Goal: Check status: Check status

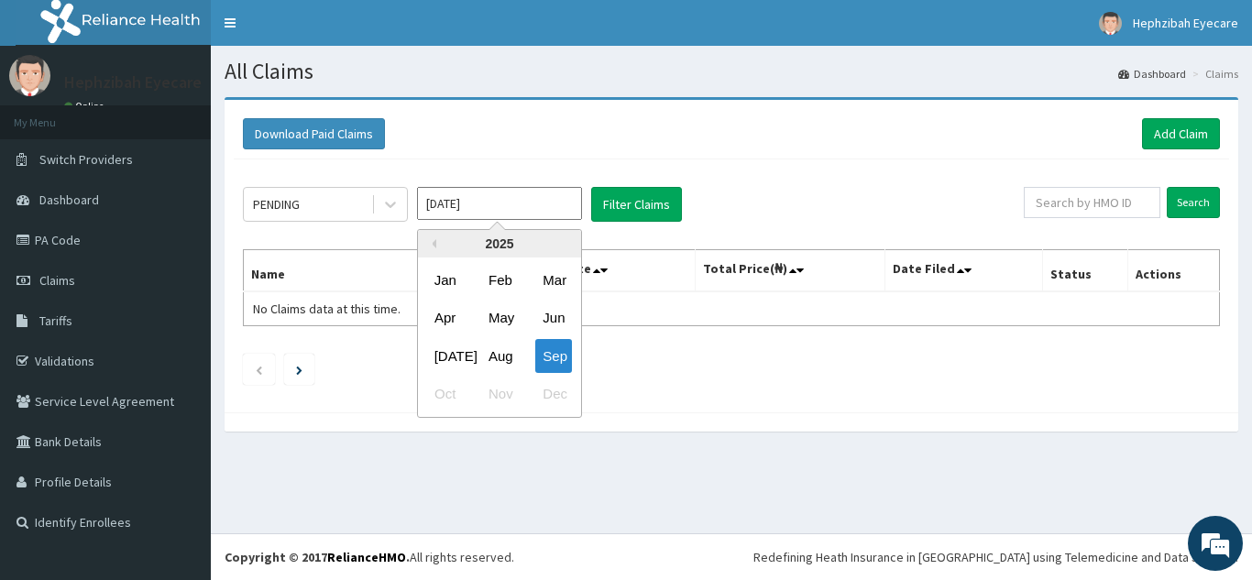
click at [452, 204] on input "[DATE]" at bounding box center [499, 203] width 165 height 33
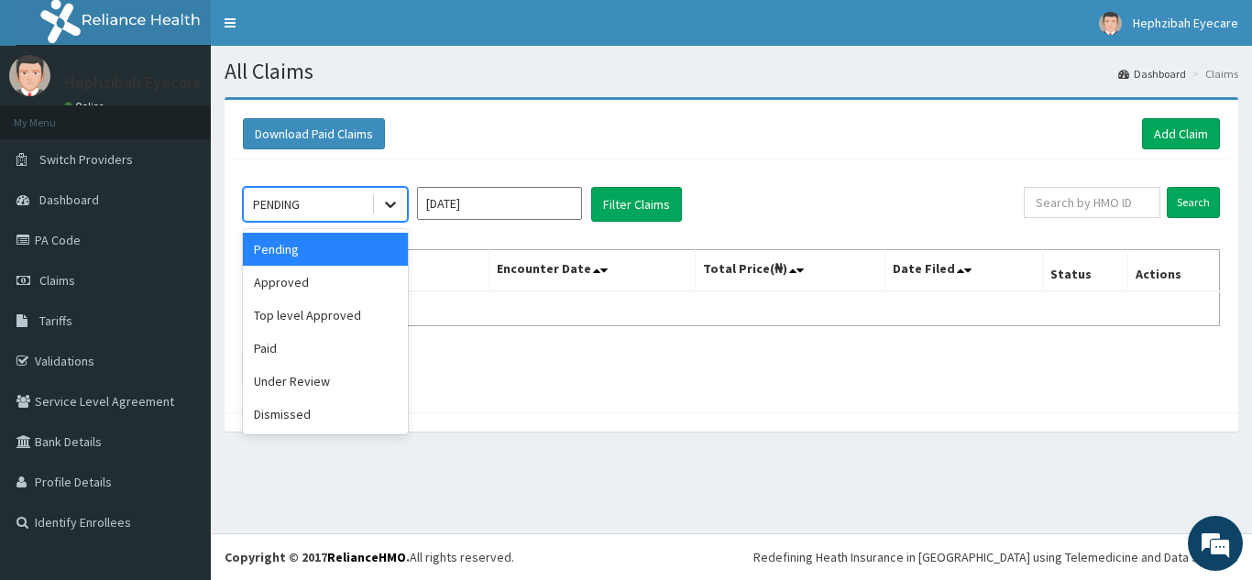
click at [388, 200] on icon at bounding box center [390, 204] width 18 height 18
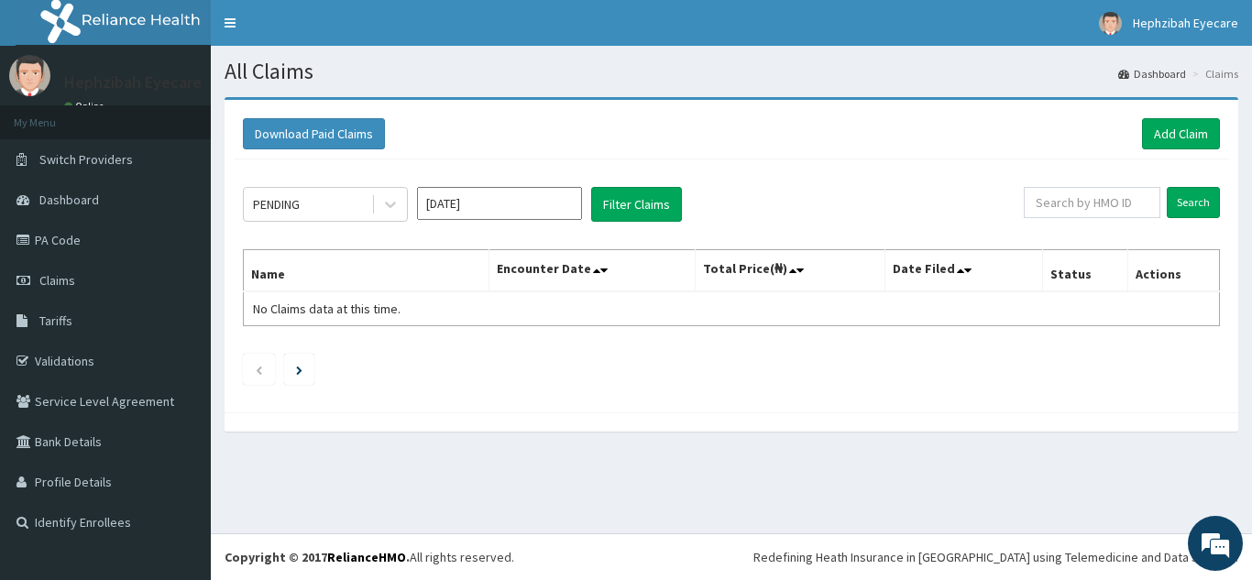
click at [817, 168] on div "PENDING [DATE] Filter Claims Search Name Encounter Date Total Price(₦) Date Fil…" at bounding box center [732, 282] width 996 height 244
click at [49, 244] on link "PA Code" at bounding box center [105, 240] width 211 height 40
click at [626, 198] on button "Filter Claims" at bounding box center [636, 204] width 91 height 35
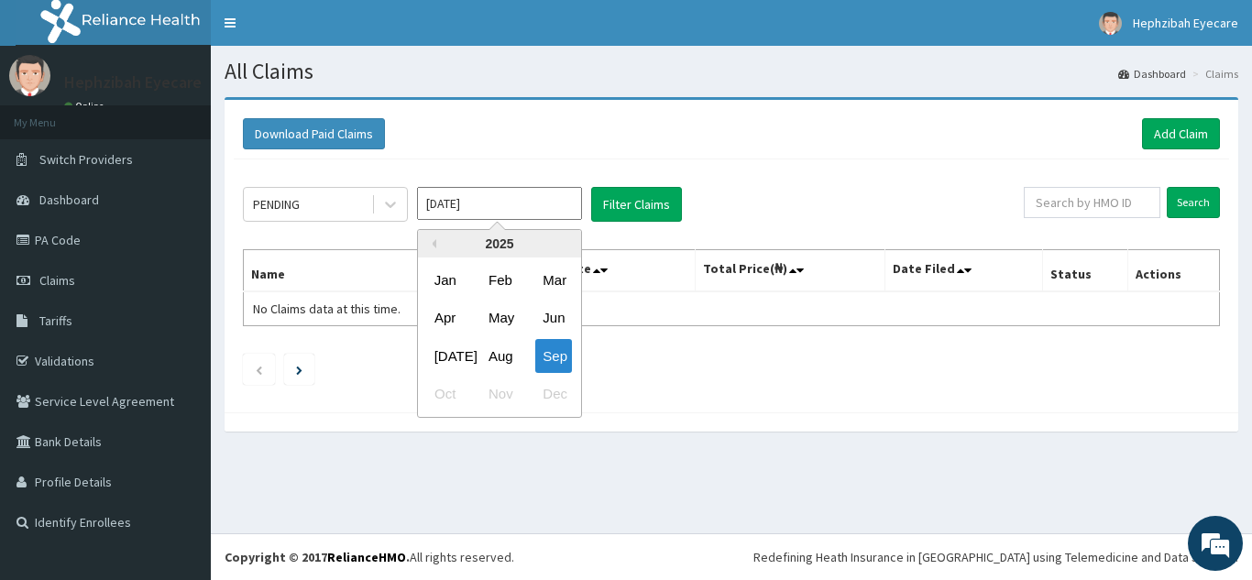
click at [473, 201] on input "[DATE]" at bounding box center [499, 203] width 165 height 33
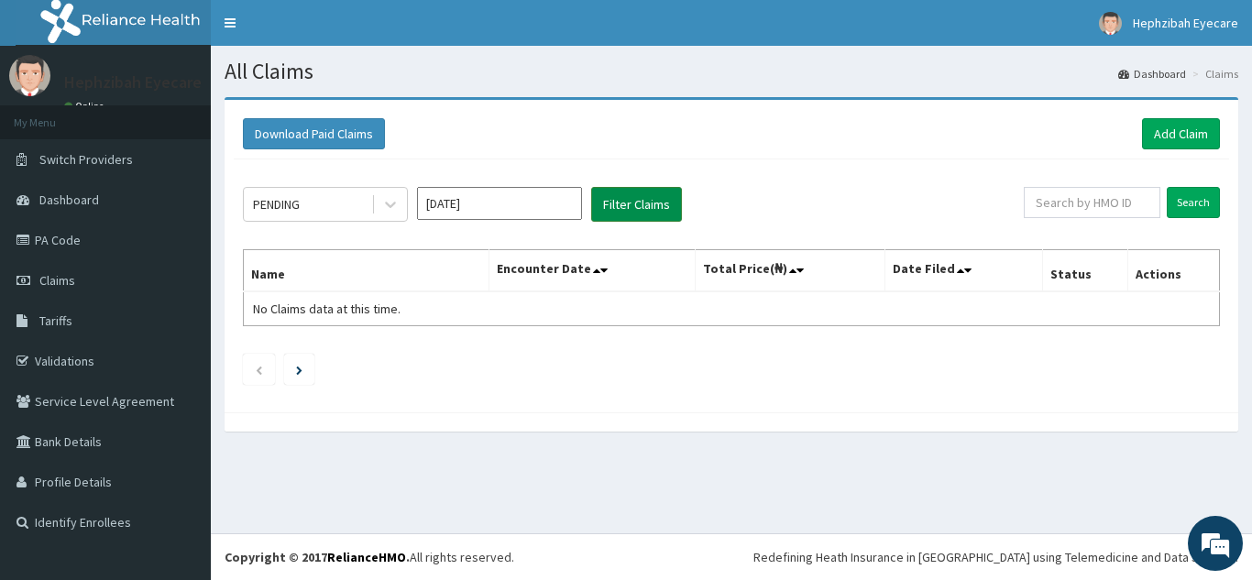
click at [634, 203] on button "Filter Claims" at bounding box center [636, 204] width 91 height 35
click at [44, 239] on link "PA Code" at bounding box center [105, 240] width 211 height 40
click at [1108, 194] on input "text" at bounding box center [1092, 202] width 137 height 31
type input "EDT/10015/A"
click at [1186, 215] on input "Search" at bounding box center [1193, 202] width 53 height 31
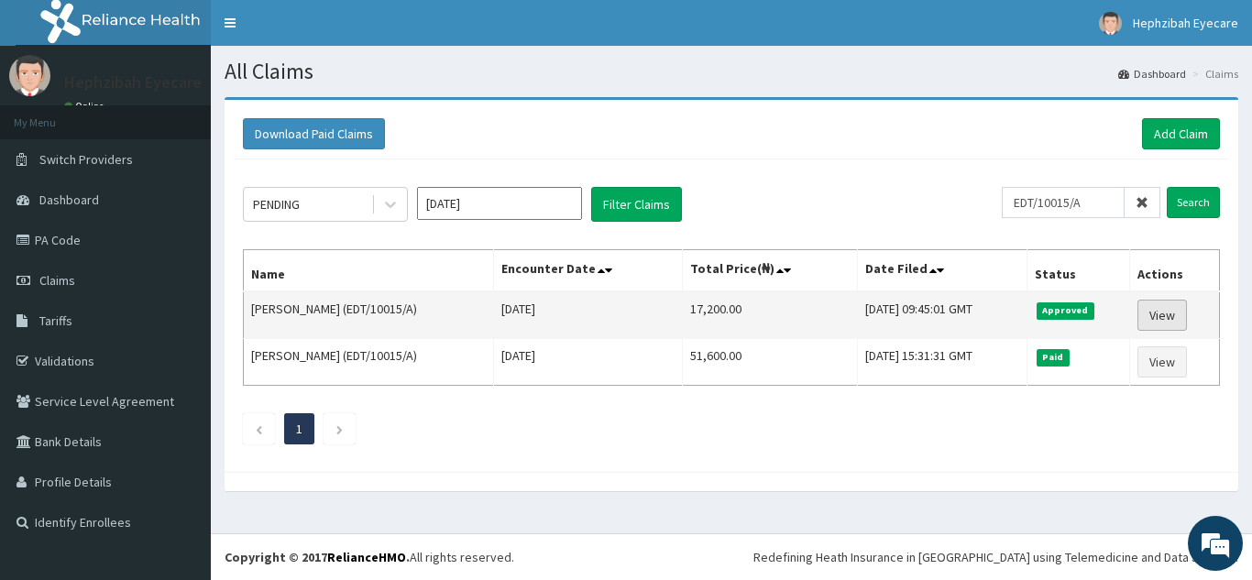
click at [1173, 310] on link "View" at bounding box center [1163, 315] width 50 height 31
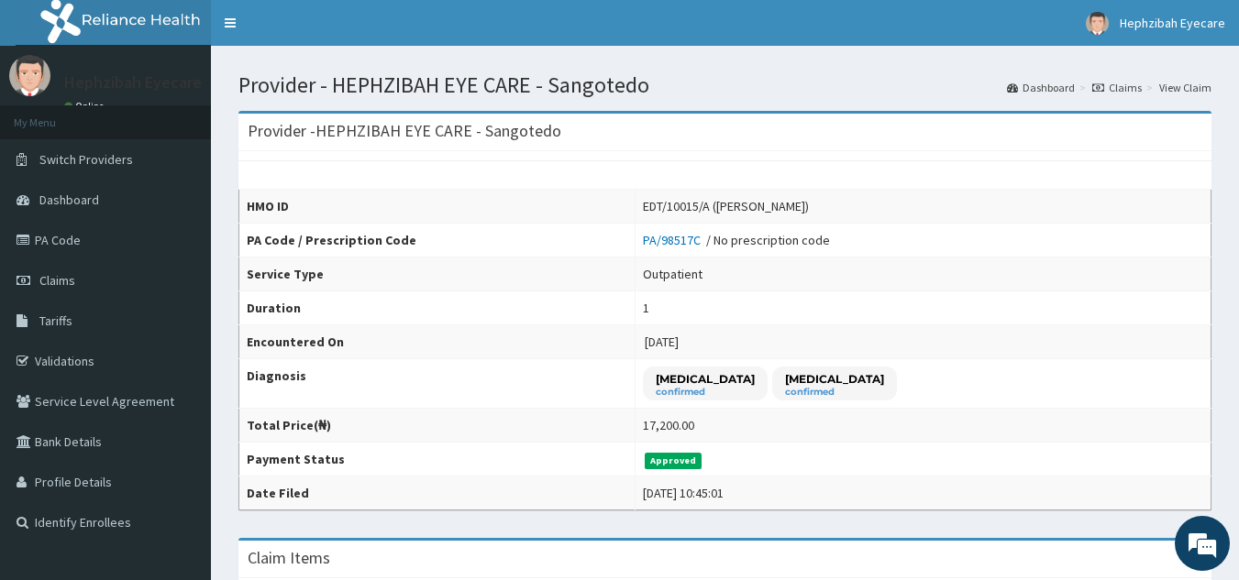
click at [944, 264] on td "Outpatient" at bounding box center [922, 275] width 576 height 34
